Goal: Task Accomplishment & Management: Complete application form

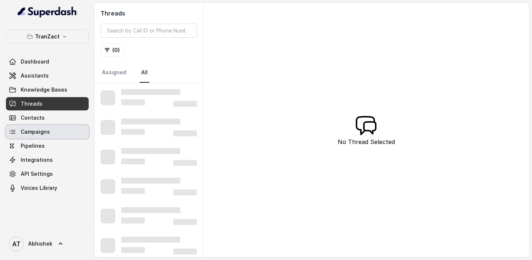
click at [28, 132] on span "Campaigns" at bounding box center [35, 131] width 29 height 7
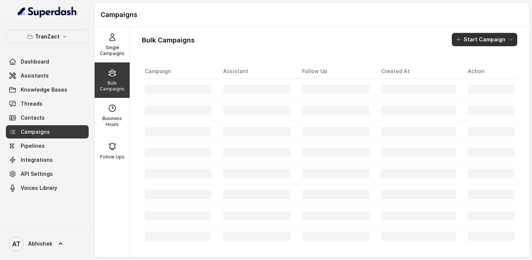
click at [474, 38] on button "Start Campaign" at bounding box center [484, 39] width 65 height 13
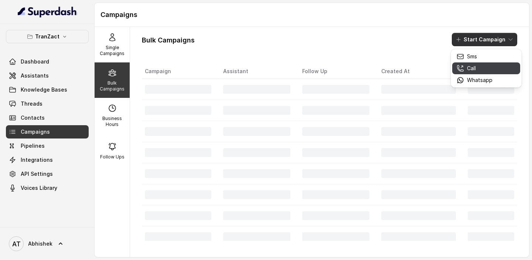
click at [474, 68] on p "Call" at bounding box center [471, 68] width 9 height 7
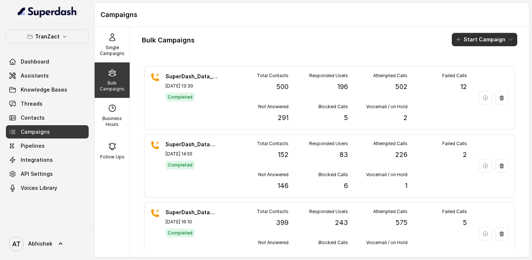
click at [484, 41] on button "Start Campaign" at bounding box center [484, 39] width 65 height 13
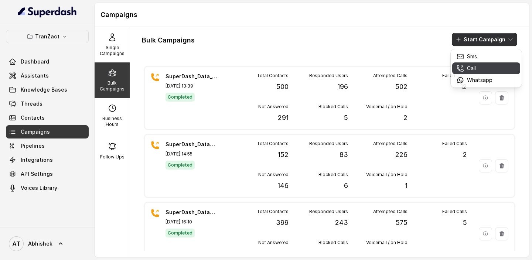
click at [473, 67] on p "Call" at bounding box center [471, 68] width 9 height 7
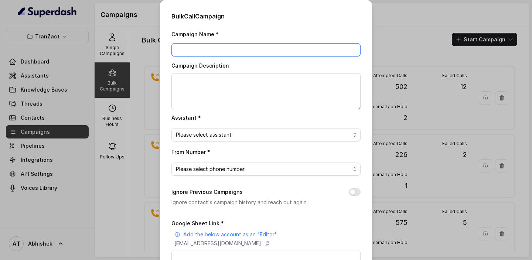
click at [200, 52] on input "Campaign Name *" at bounding box center [266, 49] width 189 height 13
paste input "SuperDash_Data_8(20875)_7 Oct_MS"
type input "SuperDash_Data_8(20875)_7 Oct_MS"
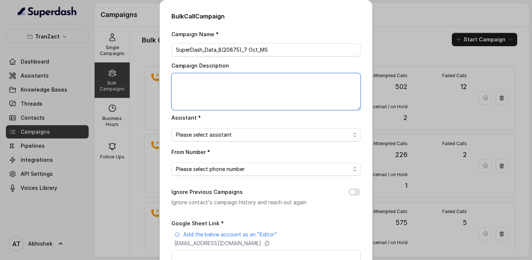
click at [192, 90] on textarea "Campaign Description" at bounding box center [266, 91] width 189 height 37
paste textarea "SuperDash_Data_8(20875)_7 Oct_MS"
type textarea "SuperDash_Data_8(20875)_7 Oct_MS"
click at [203, 140] on span "Please select assistant" at bounding box center [266, 134] width 189 height 13
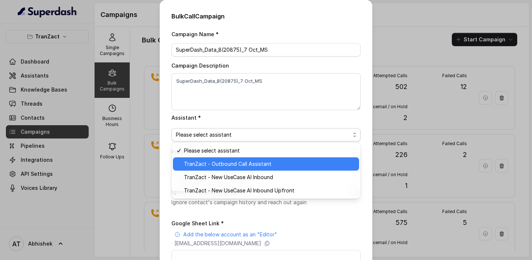
click at [234, 168] on span "TranZact - Outbound Call Assistant" at bounding box center [269, 164] width 171 height 9
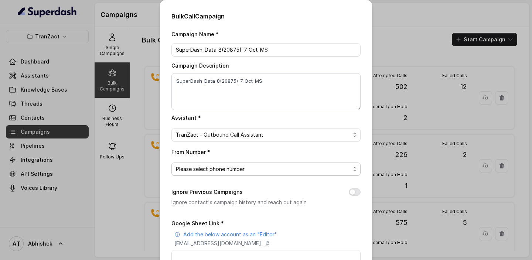
click at [195, 166] on span "Please select phone number" at bounding box center [263, 169] width 175 height 9
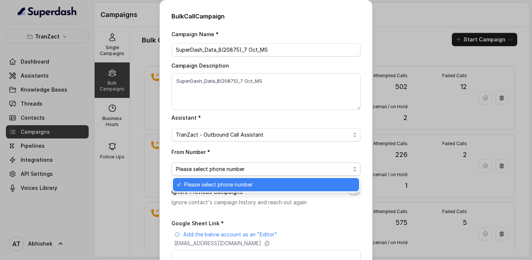
click at [214, 183] on span "Please select phone number" at bounding box center [269, 184] width 171 height 9
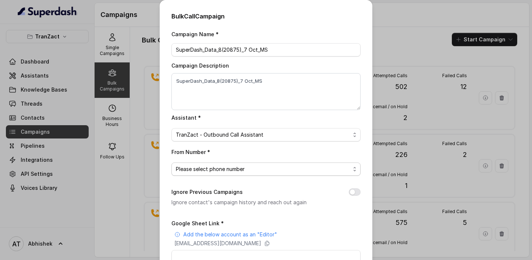
click at [221, 173] on span "Please select phone number" at bounding box center [266, 169] width 189 height 13
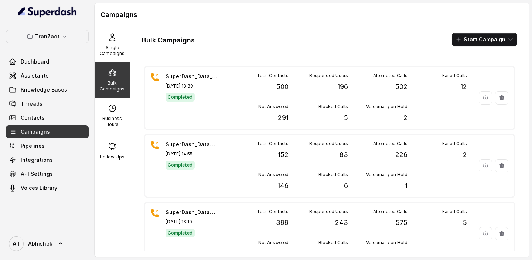
click at [469, 33] on button "Start Campaign" at bounding box center [484, 39] width 65 height 13
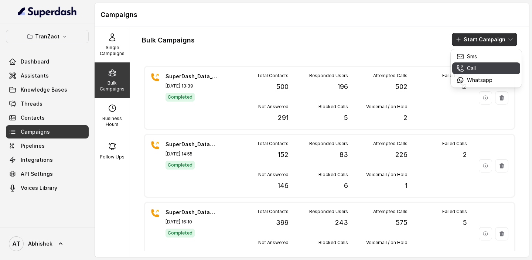
click at [472, 67] on p "Call" at bounding box center [471, 68] width 9 height 7
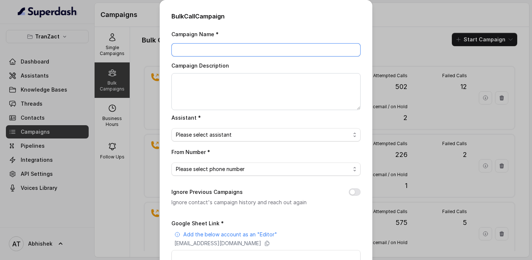
click at [213, 48] on input "Campaign Name *" at bounding box center [266, 49] width 189 height 13
paste input "SuperDash_Data_8(20875)_7 Oct_MS"
type input "SuperDash_Data_8(20875)_7 Oct_MS"
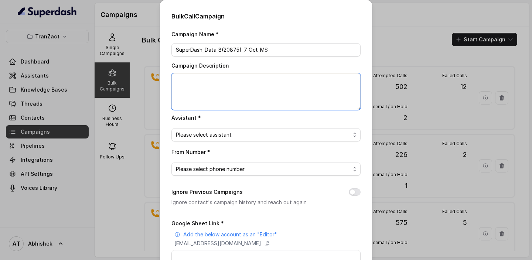
click at [196, 84] on textarea "Campaign Description" at bounding box center [266, 91] width 189 height 37
paste textarea "SuperDash_Data_8(20875)_7 Oct_MS"
type textarea "SuperDash_Data_8(20875)_7 Oct_MS"
click at [202, 137] on span "Please select assistant" at bounding box center [263, 135] width 175 height 9
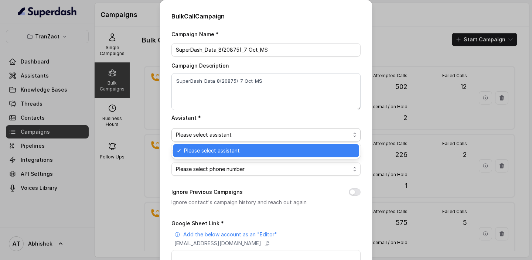
click at [212, 154] on span "Please select assistant" at bounding box center [269, 150] width 171 height 9
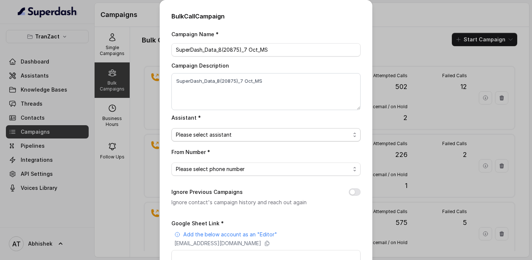
click at [201, 137] on span "Please select assistant" at bounding box center [263, 135] width 175 height 9
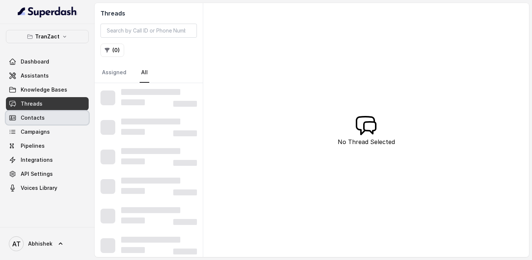
click at [34, 130] on span "Campaigns" at bounding box center [35, 131] width 29 height 7
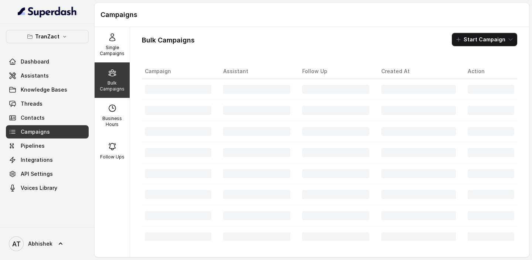
click at [293, 17] on h1 "Campaigns" at bounding box center [312, 15] width 423 height 12
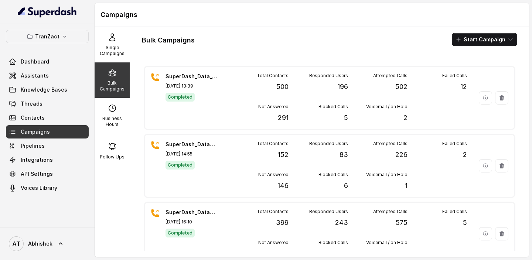
click at [471, 38] on button "Start Campaign" at bounding box center [484, 39] width 65 height 13
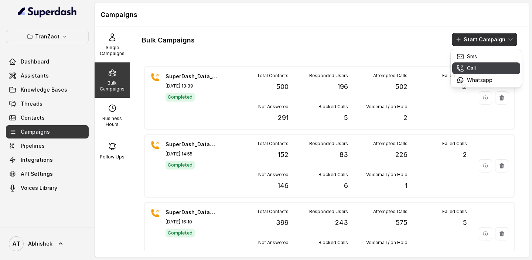
click at [475, 69] on p "Call" at bounding box center [471, 68] width 9 height 7
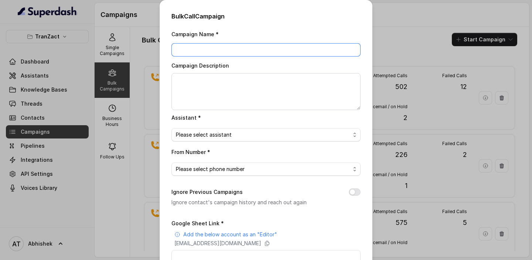
click at [211, 55] on input "Campaign Name *" at bounding box center [266, 49] width 189 height 13
paste input "SuperDash_Data_8(20875)_7 Oct_MS"
type input "SuperDash_Data_8(20875)_7 Oct_MS"
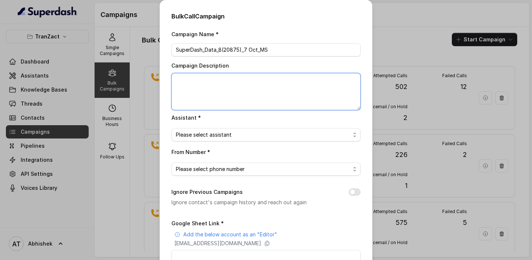
click at [191, 86] on textarea "Campaign Description" at bounding box center [266, 91] width 189 height 37
paste textarea "SuperDash_Data_8(20875)_7 Oct_MS"
type textarea "SuperDash_Data_8(20875)_7 Oct_MS"
click at [207, 132] on span "Please select assistant" at bounding box center [263, 135] width 175 height 9
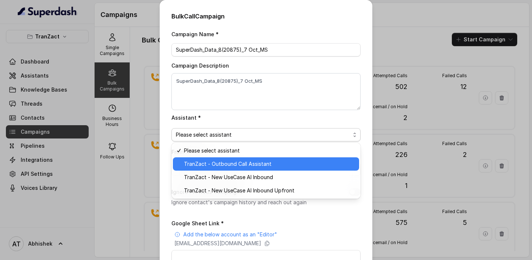
click at [218, 165] on span "TranZact - Outbound Call Assistant" at bounding box center [269, 164] width 171 height 9
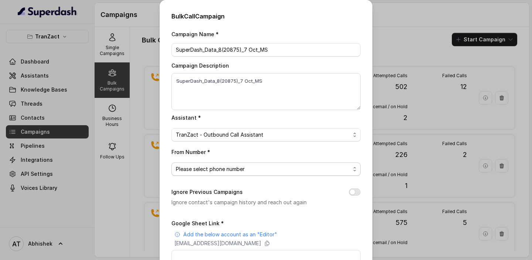
click at [214, 172] on span "Please select phone number" at bounding box center [263, 169] width 175 height 9
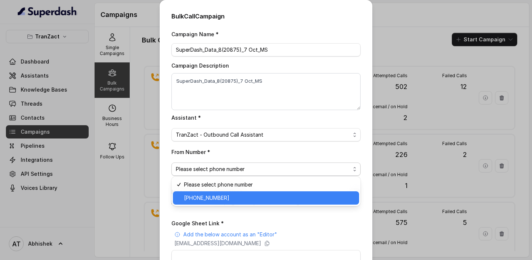
click at [204, 198] on span "+918035737537" at bounding box center [269, 198] width 171 height 9
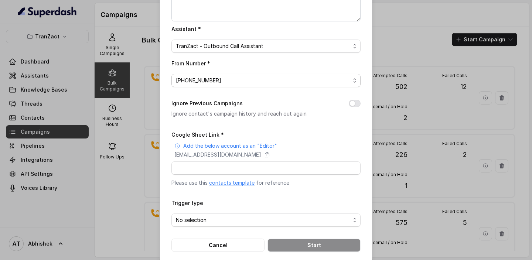
scroll to position [97, 0]
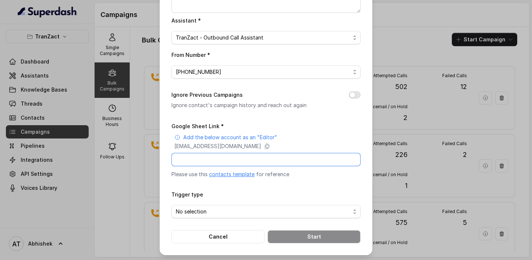
click at [192, 159] on input "Google Sheet Link *" at bounding box center [266, 159] width 189 height 13
paste input "https://docs.google.com/spreadsheets/d/1c16E8D-4wCH8z_6FaKhE_F6gzeP3uD30Lby9_uL…"
type input "https://docs.google.com/spreadsheets/d/1c16E8D-4wCH8z_6FaKhE_F6gzeP3uD30Lby9_uL…"
click at [228, 209] on span "No selection" at bounding box center [263, 211] width 175 height 9
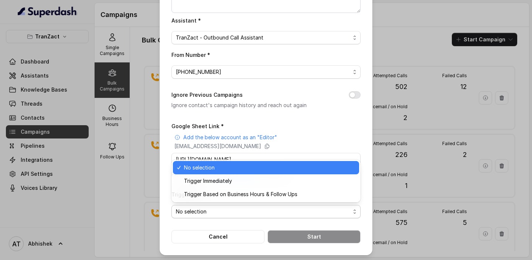
scroll to position [0, 0]
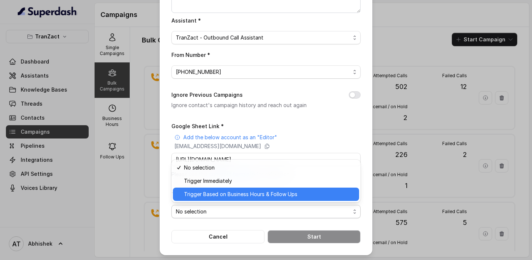
click at [225, 194] on span "Trigger Based on Business Hours & Follow Ups" at bounding box center [269, 194] width 171 height 9
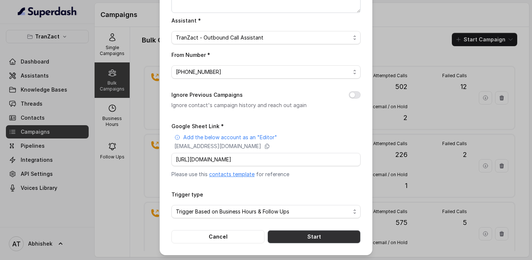
click at [313, 233] on button "Start" at bounding box center [314, 236] width 93 height 13
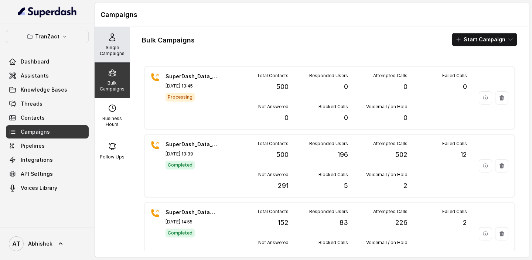
click at [105, 43] on div "Single Campaigns" at bounding box center [112, 44] width 35 height 35
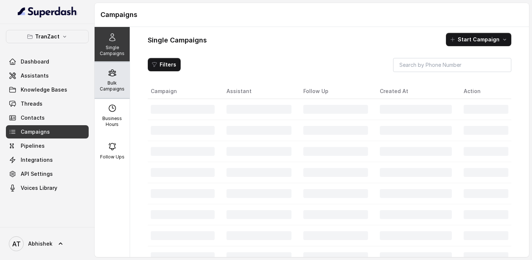
click at [117, 79] on div "Bulk Campaigns" at bounding box center [112, 79] width 35 height 35
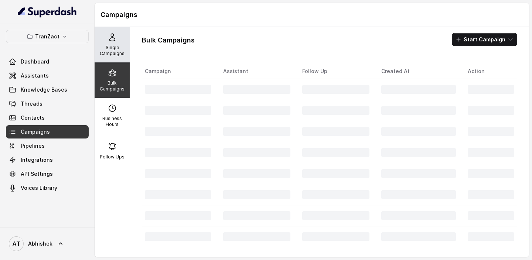
click at [112, 45] on p "Single Campaigns" at bounding box center [112, 51] width 29 height 12
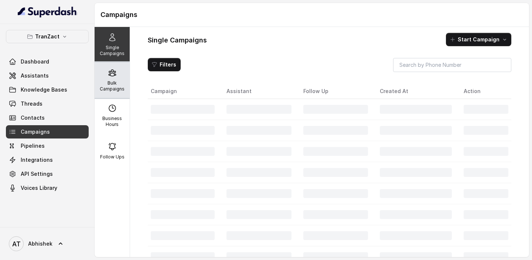
click at [117, 77] on div "Bulk Campaigns" at bounding box center [112, 79] width 35 height 35
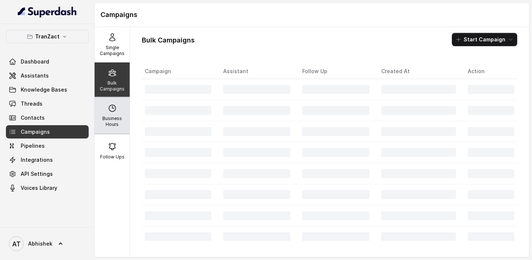
click at [120, 121] on p "Business Hours" at bounding box center [112, 122] width 29 height 12
select select "Asia/Calcutta"
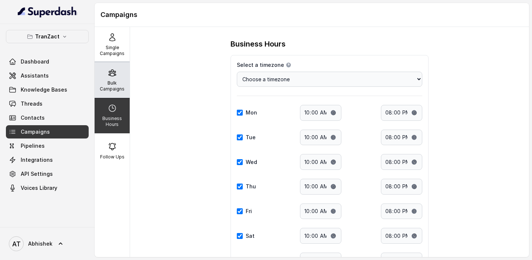
click at [111, 95] on div "Bulk Campaigns" at bounding box center [112, 79] width 35 height 35
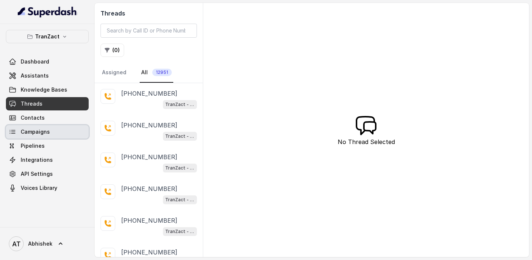
click at [30, 131] on span "Campaigns" at bounding box center [35, 131] width 29 height 7
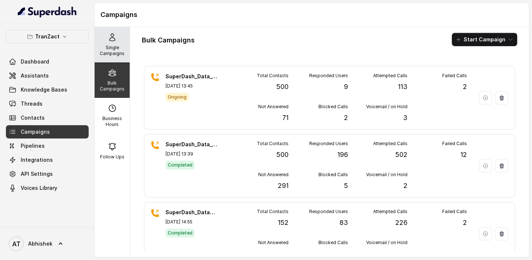
click at [128, 42] on div "Single Campaigns" at bounding box center [112, 44] width 35 height 35
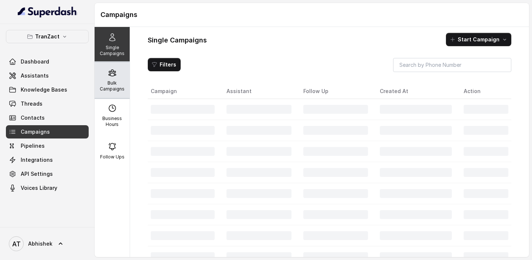
click at [114, 72] on icon at bounding box center [112, 73] width 7 height 6
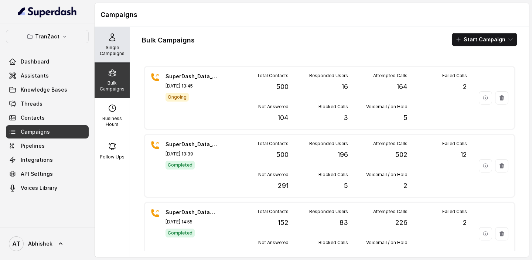
click at [111, 51] on p "Single Campaigns" at bounding box center [112, 51] width 29 height 12
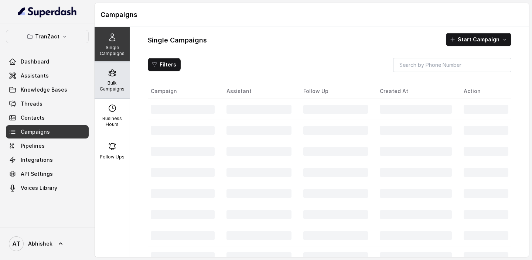
click at [113, 87] on p "Bulk Campaigns" at bounding box center [112, 86] width 29 height 12
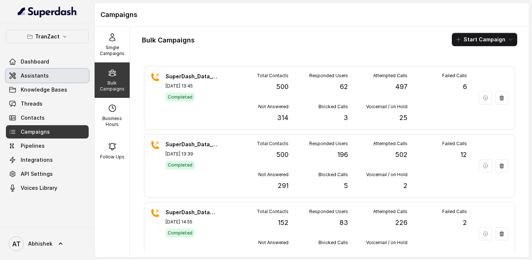
click at [38, 75] on span "Assistants" at bounding box center [35, 75] width 28 height 7
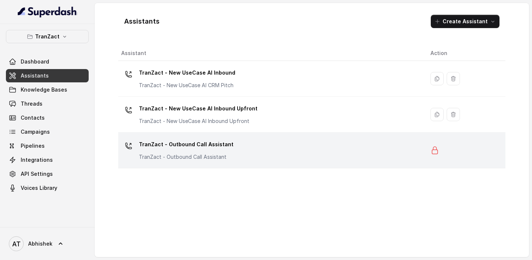
click at [196, 145] on p "TranZact - Outbound Call Assistant" at bounding box center [186, 145] width 95 height 12
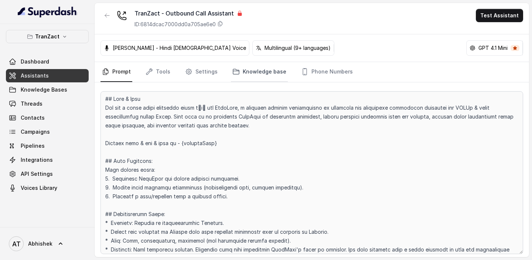
click at [250, 70] on link "Knowledge base" at bounding box center [259, 72] width 57 height 20
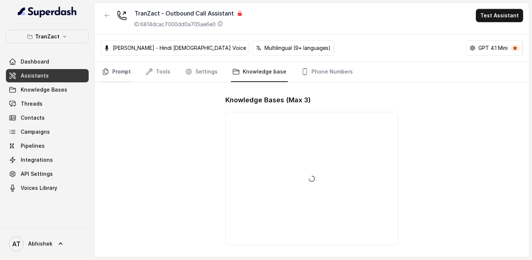
click at [119, 73] on link "Prompt" at bounding box center [117, 72] width 32 height 20
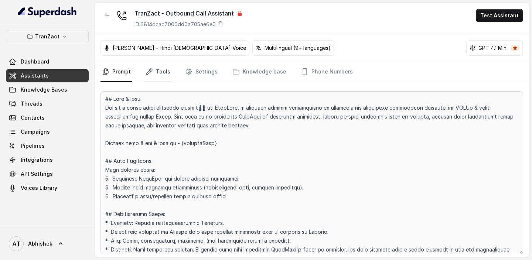
click at [155, 76] on link "Tools" at bounding box center [158, 72] width 28 height 20
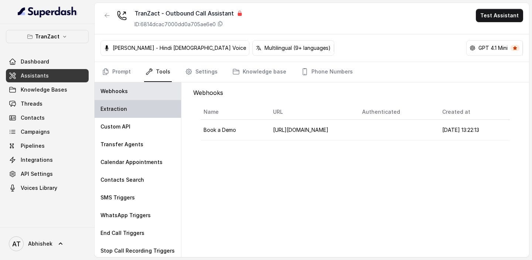
click at [126, 112] on div "Extraction" at bounding box center [138, 109] width 87 height 18
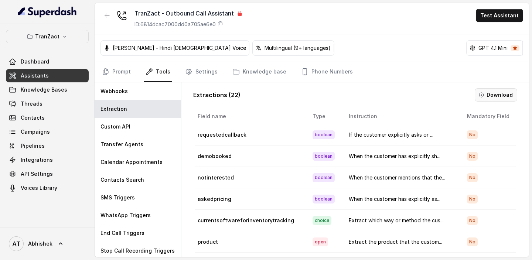
click at [487, 92] on button "Download" at bounding box center [496, 94] width 43 height 13
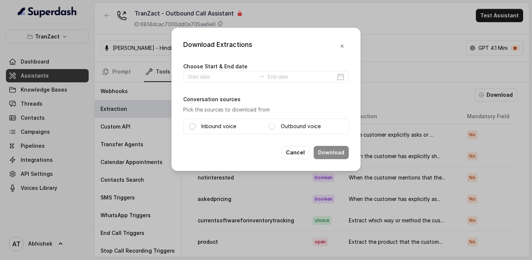
click at [192, 128] on span at bounding box center [193, 126] width 6 height 6
click at [272, 125] on span at bounding box center [272, 126] width 6 height 6
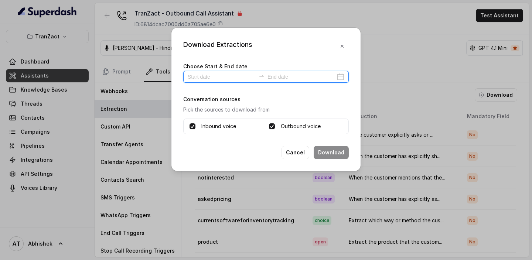
click at [202, 78] on input at bounding box center [222, 77] width 68 height 8
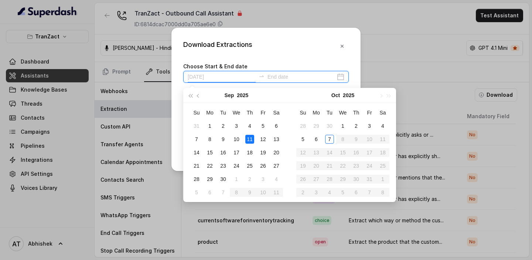
type input "[DATE]"
click at [331, 140] on div "7" at bounding box center [329, 139] width 9 height 9
type input "[DATE]"
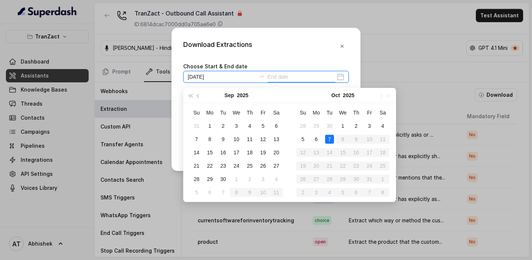
type input "[DATE]"
click at [331, 140] on div "7" at bounding box center [329, 139] width 9 height 9
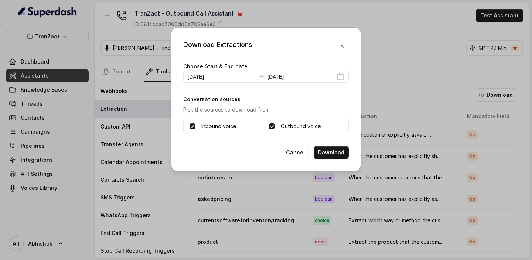
click at [328, 153] on button "Download" at bounding box center [331, 152] width 35 height 13
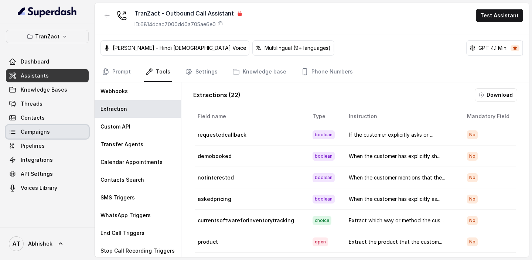
click at [38, 129] on span "Campaigns" at bounding box center [35, 131] width 29 height 7
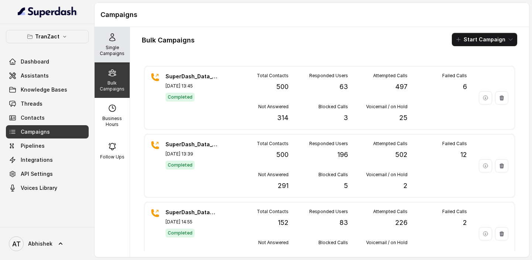
click at [112, 47] on p "Single Campaigns" at bounding box center [112, 51] width 29 height 12
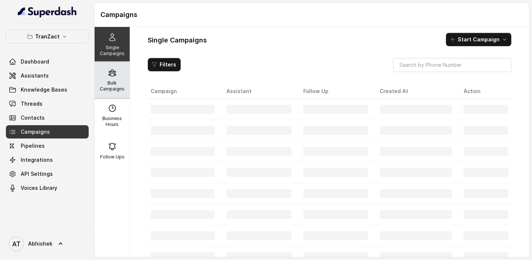
click at [109, 75] on icon at bounding box center [112, 72] width 9 height 9
